Goal: Transaction & Acquisition: Book appointment/travel/reservation

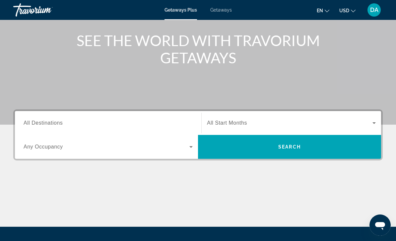
scroll to position [76, 0]
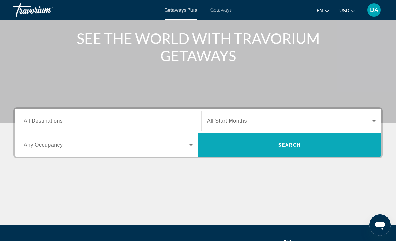
click at [294, 145] on span "Search" at bounding box center [289, 144] width 23 height 5
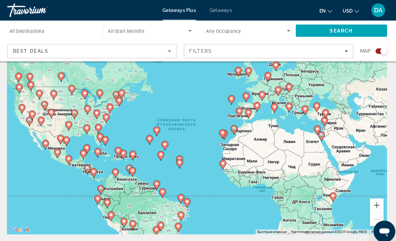
scroll to position [43, 0]
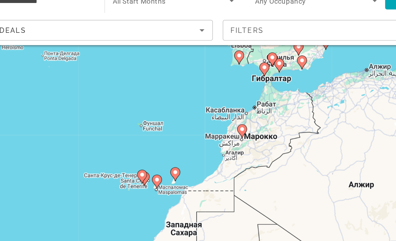
type input "**********"
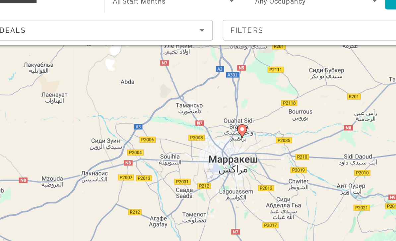
click at [163, 82] on div "Для навигации используйте клавиши со стрелками. Чтобы активировать перетаскиван…" at bounding box center [198, 122] width 370 height 199
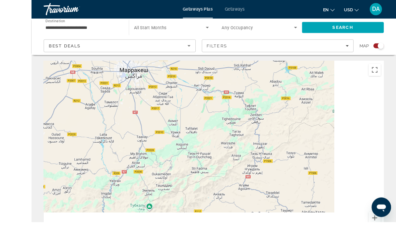
scroll to position [27, 0]
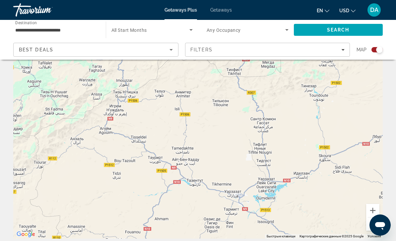
click at [380, 226] on div "Для навигации используйте клавиши со стрелками. Чтобы активировать перетаскиван…" at bounding box center [198, 139] width 370 height 199
click at [376, 225] on button "Уменьшить" at bounding box center [372, 224] width 13 height 13
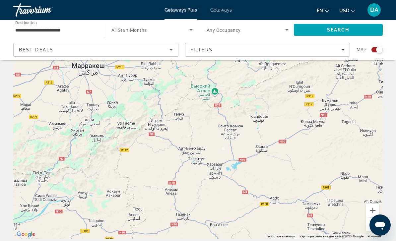
click at [378, 224] on button "Уменьшить" at bounding box center [372, 224] width 13 height 13
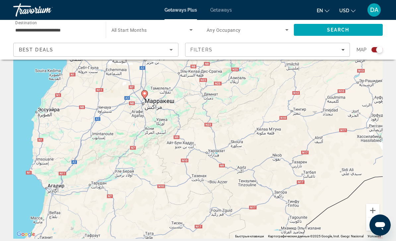
click at [376, 226] on button "Уменьшить" at bounding box center [372, 224] width 13 height 13
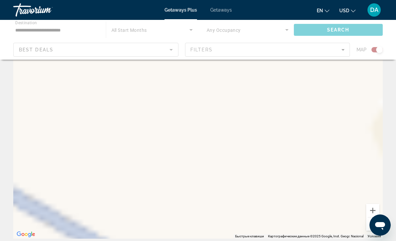
click at [172, 123] on div "Для навигации используйте клавиши со стрелками." at bounding box center [198, 139] width 370 height 199
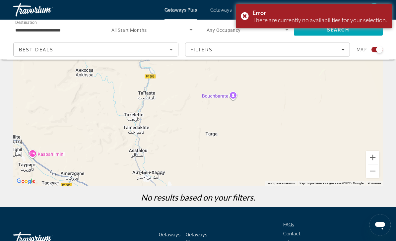
scroll to position [84, 0]
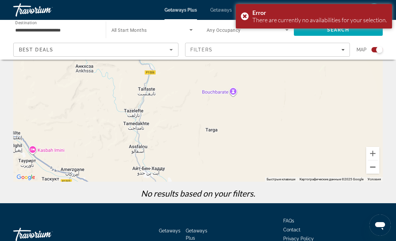
click at [379, 169] on button "Уменьшить" at bounding box center [372, 167] width 13 height 13
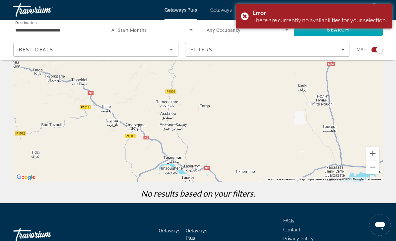
click at [378, 170] on button "Уменьшить" at bounding box center [372, 167] width 13 height 13
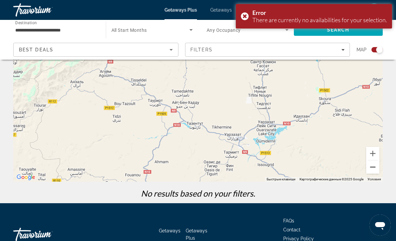
click at [374, 169] on button "Уменьшить" at bounding box center [372, 167] width 13 height 13
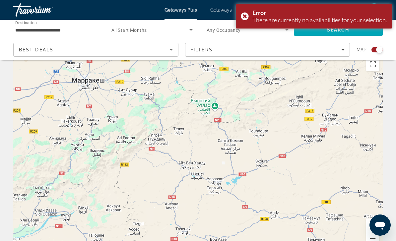
scroll to position [0, 0]
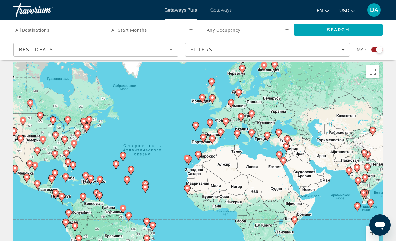
scroll to position [5, 0]
click at [359, 160] on div "Чтобы активировать перетаскивание с помощью клавиатуры, нажмите Alt + Ввод. Пос…" at bounding box center [198, 160] width 370 height 199
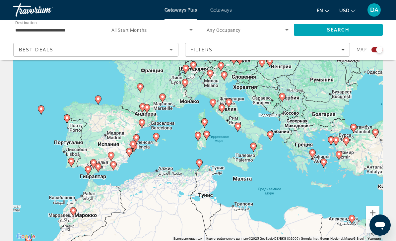
type input "**********"
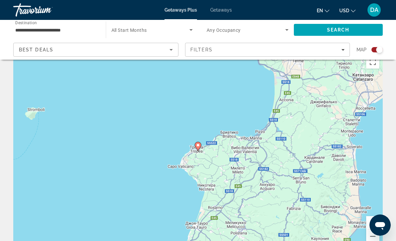
scroll to position [13, 0]
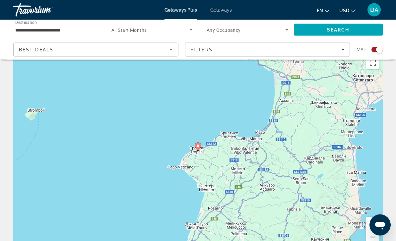
click at [200, 145] on icon "Main content" at bounding box center [198, 147] width 6 height 9
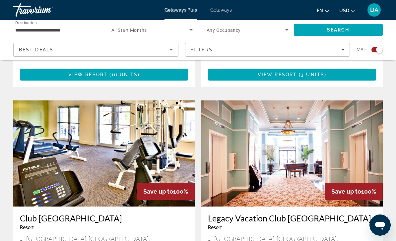
scroll to position [662, 0]
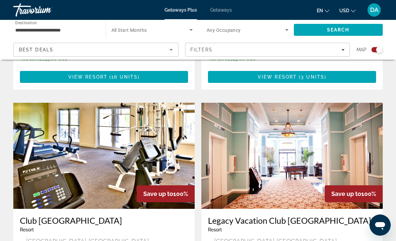
click at [331, 147] on img "Main content" at bounding box center [292, 156] width 182 height 106
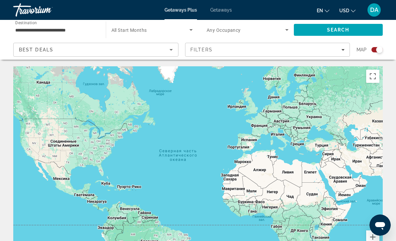
scroll to position [24, 0]
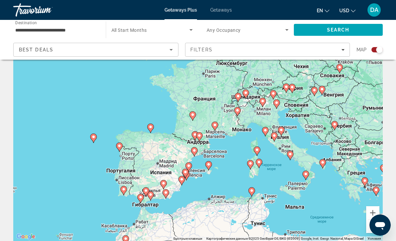
type input "**********"
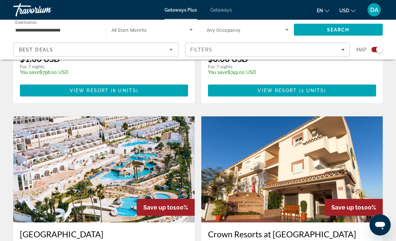
scroll to position [405, 0]
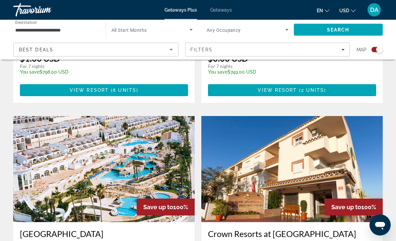
click at [134, 154] on img "Main content" at bounding box center [104, 169] width 182 height 106
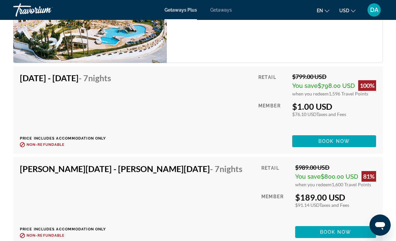
scroll to position [1335, 0]
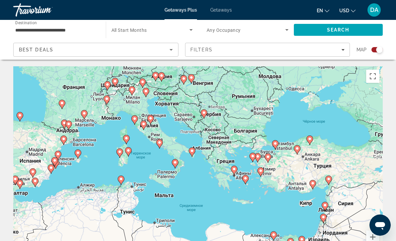
type input "**********"
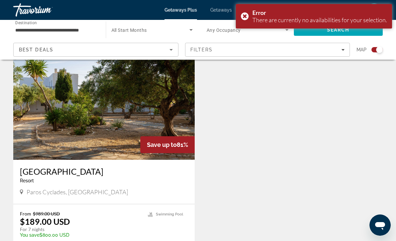
scroll to position [247, 0]
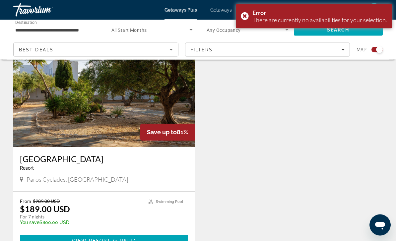
click at [143, 94] on img "Main content" at bounding box center [104, 94] width 182 height 106
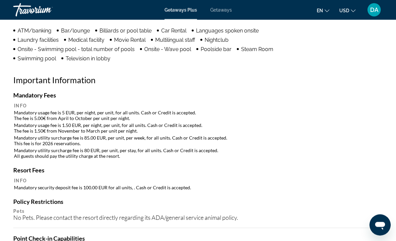
scroll to position [688, 0]
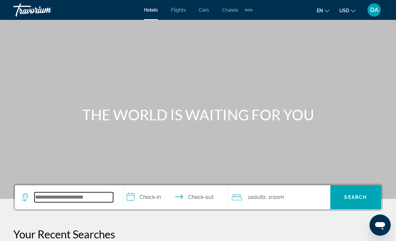
click at [92, 197] on input "Search hotel destination" at bounding box center [74, 197] width 79 height 10
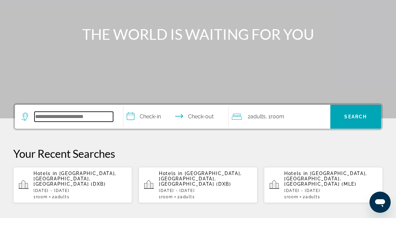
scroll to position [139, 0]
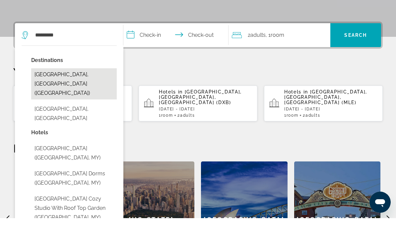
click at [91, 91] on button "Kuala Lumpur, Malaysia (KUL)" at bounding box center [74, 106] width 86 height 31
type input "**********"
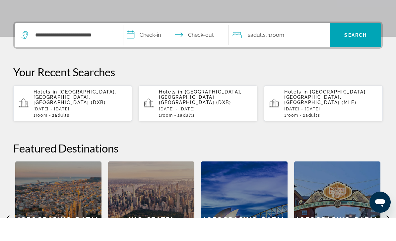
click at [145, 46] on input "**********" at bounding box center [177, 59] width 108 height 26
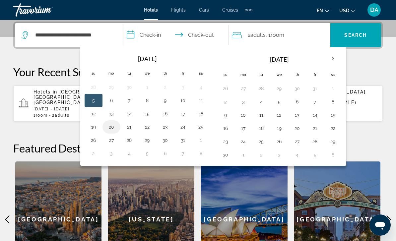
click at [115, 130] on button "20" at bounding box center [111, 126] width 11 height 9
click at [169, 129] on button "23" at bounding box center [165, 126] width 11 height 9
type input "**********"
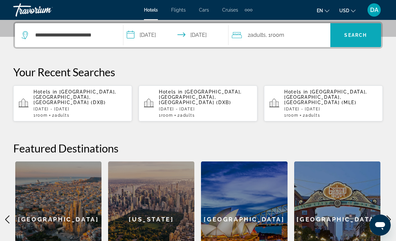
click at [362, 39] on span "Search" at bounding box center [356, 35] width 51 height 16
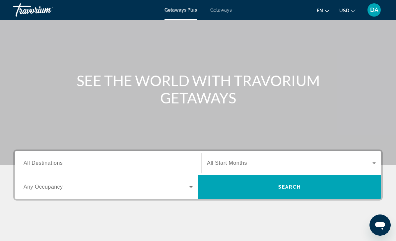
scroll to position [34, 0]
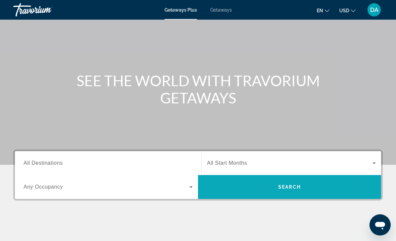
click at [295, 190] on span "Search" at bounding box center [289, 187] width 23 height 5
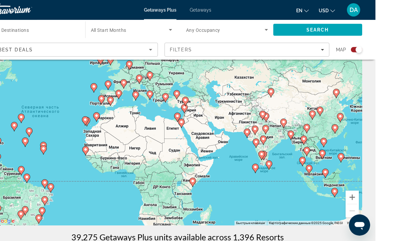
scroll to position [41, 0]
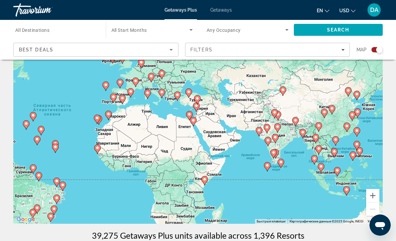
click at [331, 182] on div "Чтобы активировать перетаскивание с помощью клавиатуры, нажмите Alt + Ввод. Пос…" at bounding box center [198, 124] width 370 height 199
click at [375, 192] on button "Увеличить" at bounding box center [372, 195] width 13 height 13
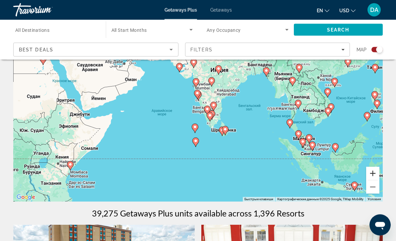
scroll to position [64, 0]
click at [381, 168] on div "Чтобы активировать перетаскивание с помощью клавиатуры, нажмите Alt + Ввод. Пос…" at bounding box center [198, 102] width 370 height 199
click at [376, 172] on button "Увеличить" at bounding box center [372, 173] width 13 height 13
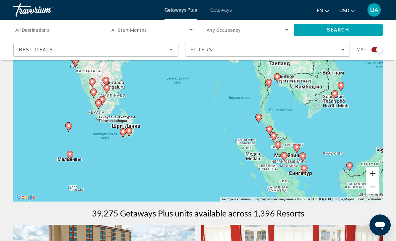
click at [378, 170] on button "Увеличить" at bounding box center [372, 173] width 13 height 13
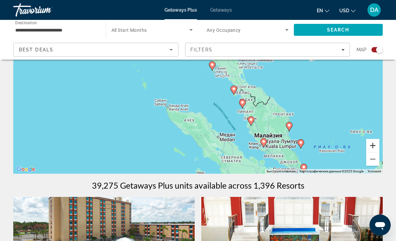
scroll to position [66, 0]
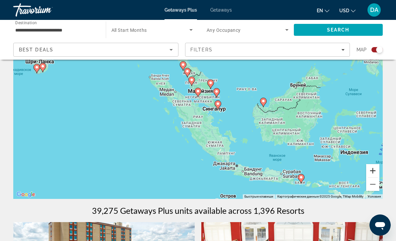
type input "**********"
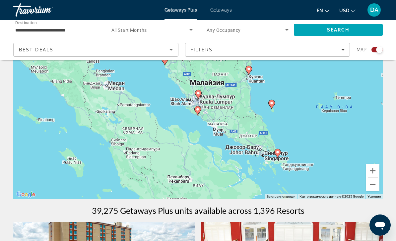
click at [201, 94] on icon "Main content" at bounding box center [198, 94] width 7 height 9
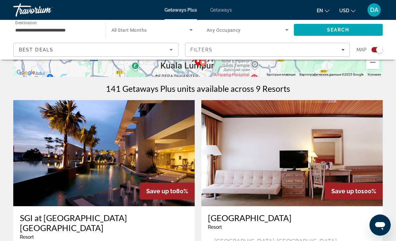
scroll to position [189, 0]
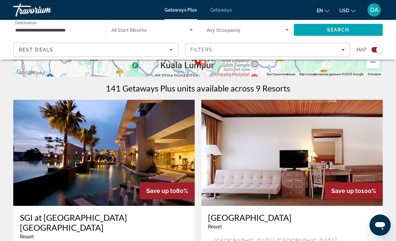
click at [142, 159] on img "Main content" at bounding box center [104, 153] width 182 height 106
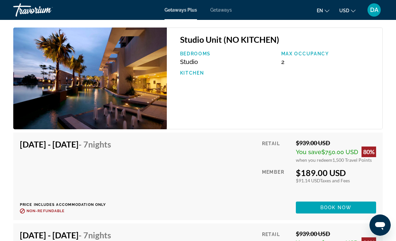
scroll to position [1221, 0]
